Goal: Obtain resource: Download file/media

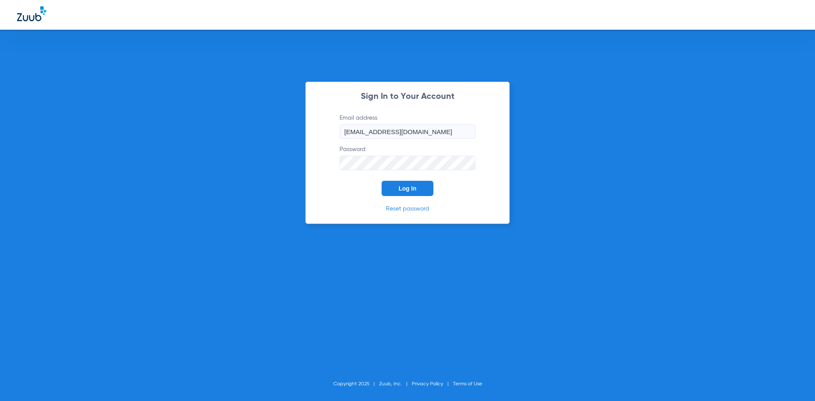
click at [412, 189] on span "Log In" at bounding box center [407, 188] width 18 height 7
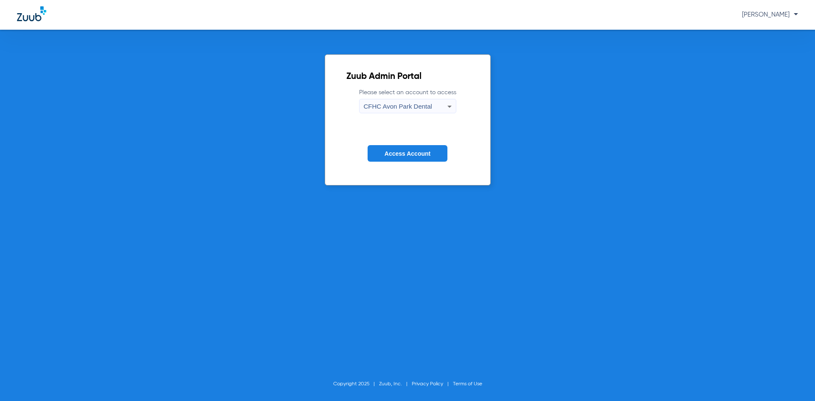
click at [434, 160] on button "Access Account" at bounding box center [407, 153] width 80 height 17
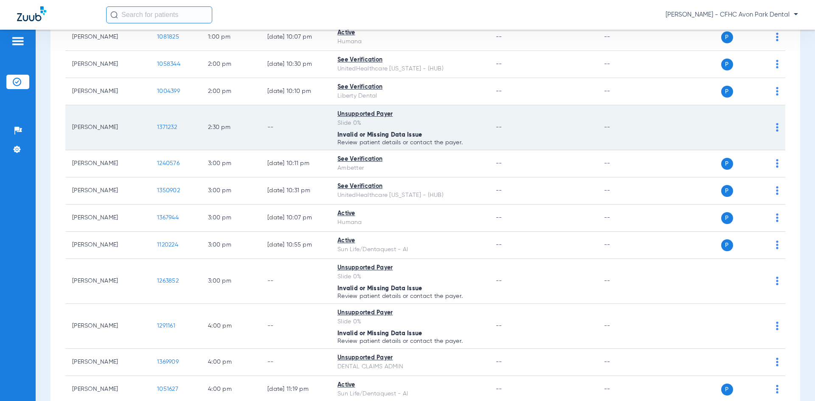
scroll to position [916, 0]
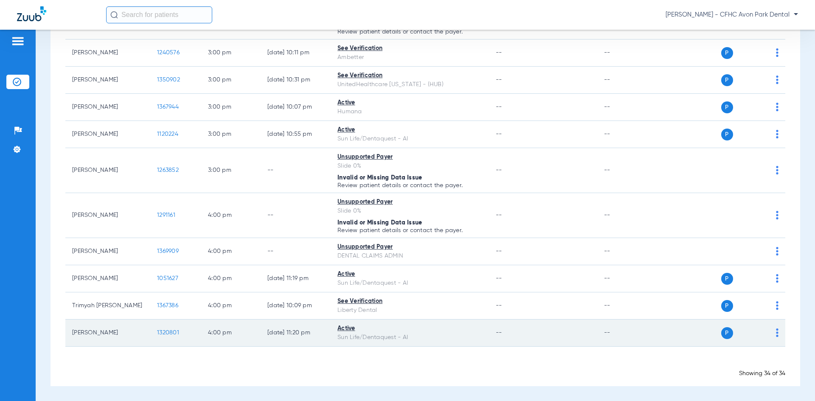
click at [171, 334] on span "1320801" at bounding box center [168, 333] width 22 height 6
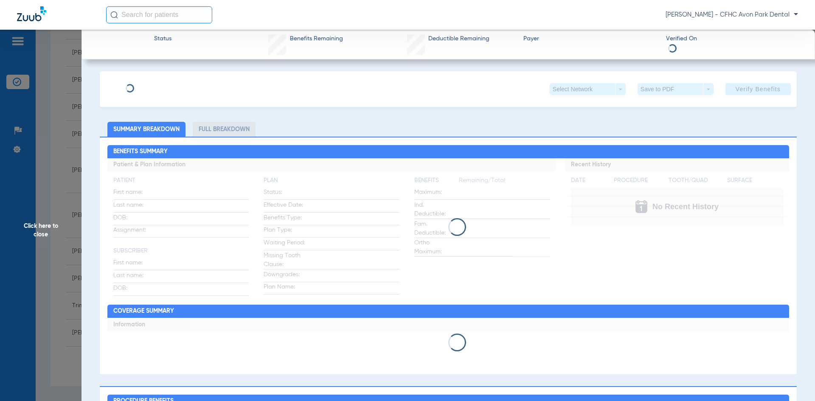
type input "WUILFRIDO"
type input "ANTUNEZ MOJICA"
type input "06/11/1980"
type input "0020521722"
type input "99999"
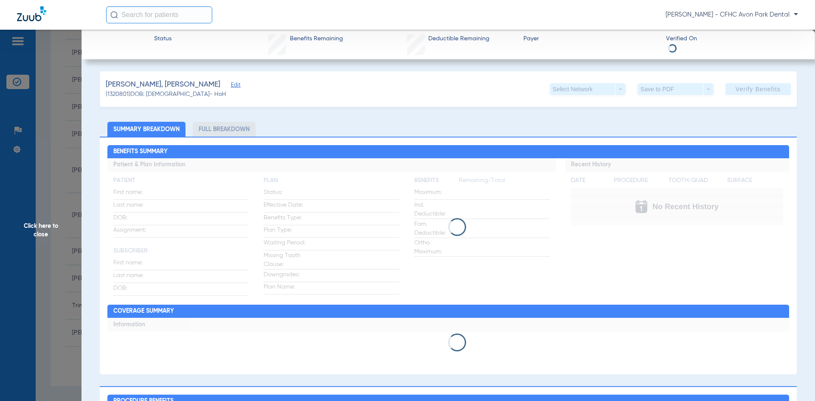
click at [231, 83] on span "Edit" at bounding box center [235, 86] width 8 height 8
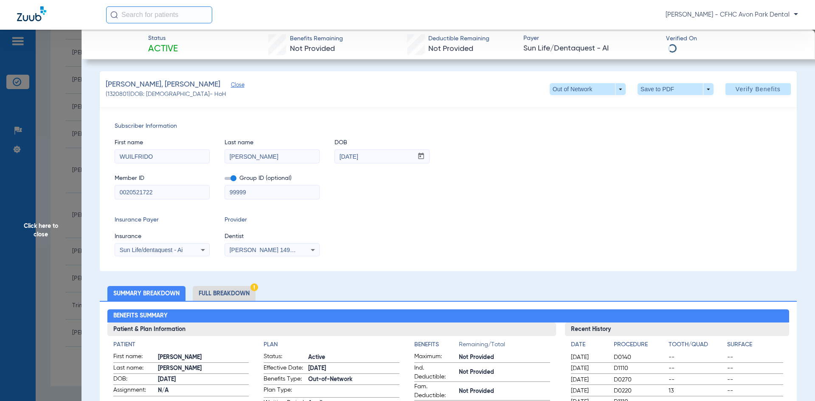
click at [153, 193] on input "0020521722" at bounding box center [162, 192] width 94 height 14
click at [644, 81] on div "ANTUNEZ MOJICA, WUILFRIDO Close (1320801) DOB: 06/11/1980 - HoH Out of Network …" at bounding box center [448, 89] width 697 height 36
click at [644, 82] on div "ANTUNEZ MOJICA, WUILFRIDO Close (1320801) DOB: 06/11/1980 - HoH Out of Network …" at bounding box center [448, 89] width 697 height 36
click at [647, 86] on span at bounding box center [675, 89] width 76 height 12
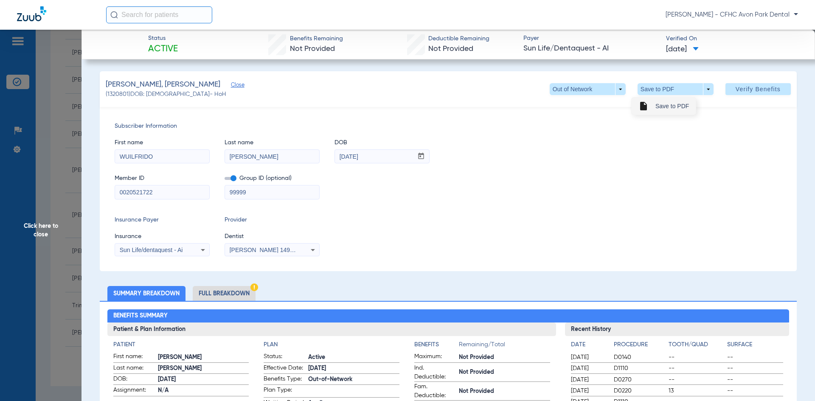
click at [651, 104] on button "insert_drive_file Save to PDF" at bounding box center [663, 106] width 64 height 17
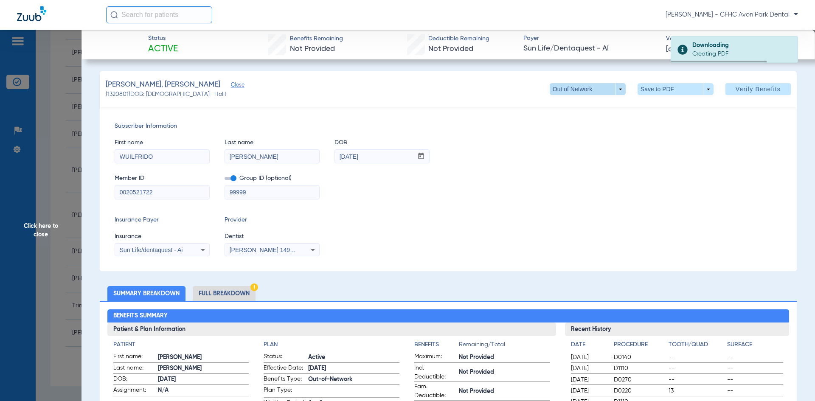
click at [612, 88] on span at bounding box center [587, 89] width 76 height 12
